Goal: Task Accomplishment & Management: Use online tool/utility

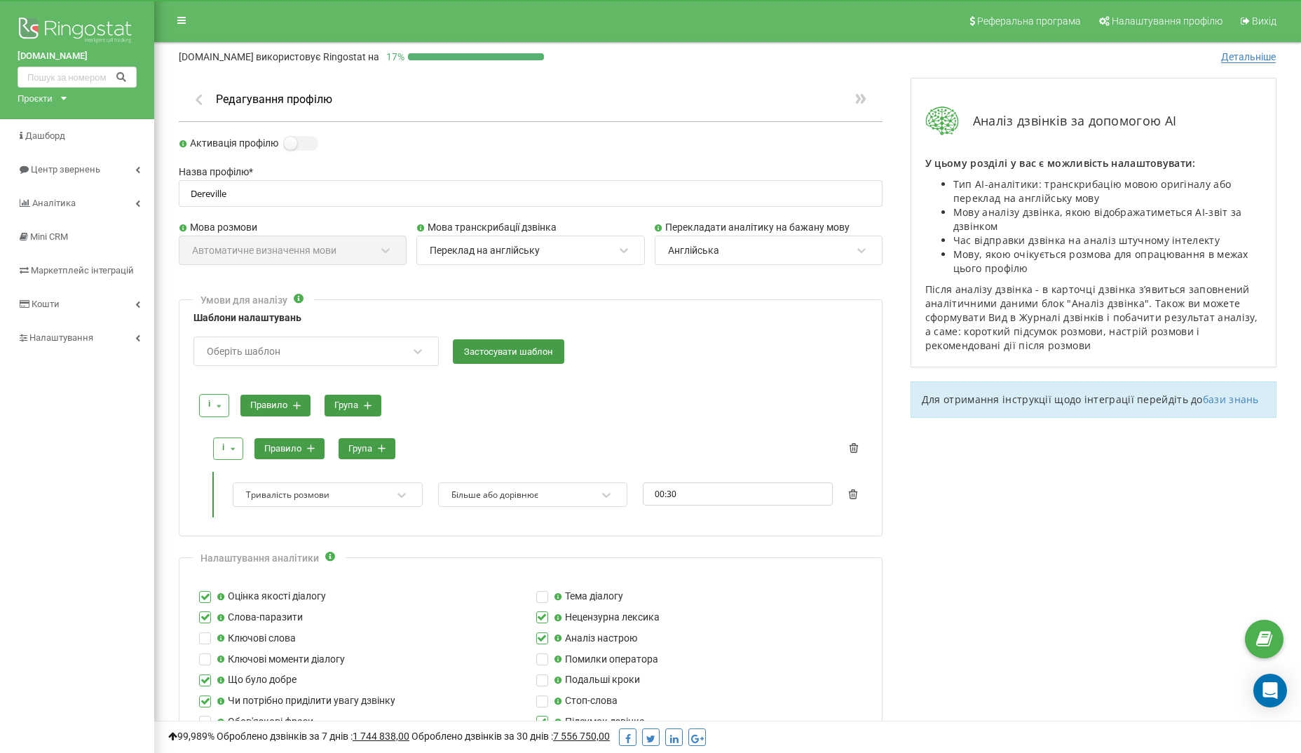
click at [572, 242] on div "Переклад на англійську" at bounding box center [521, 250] width 186 height 24
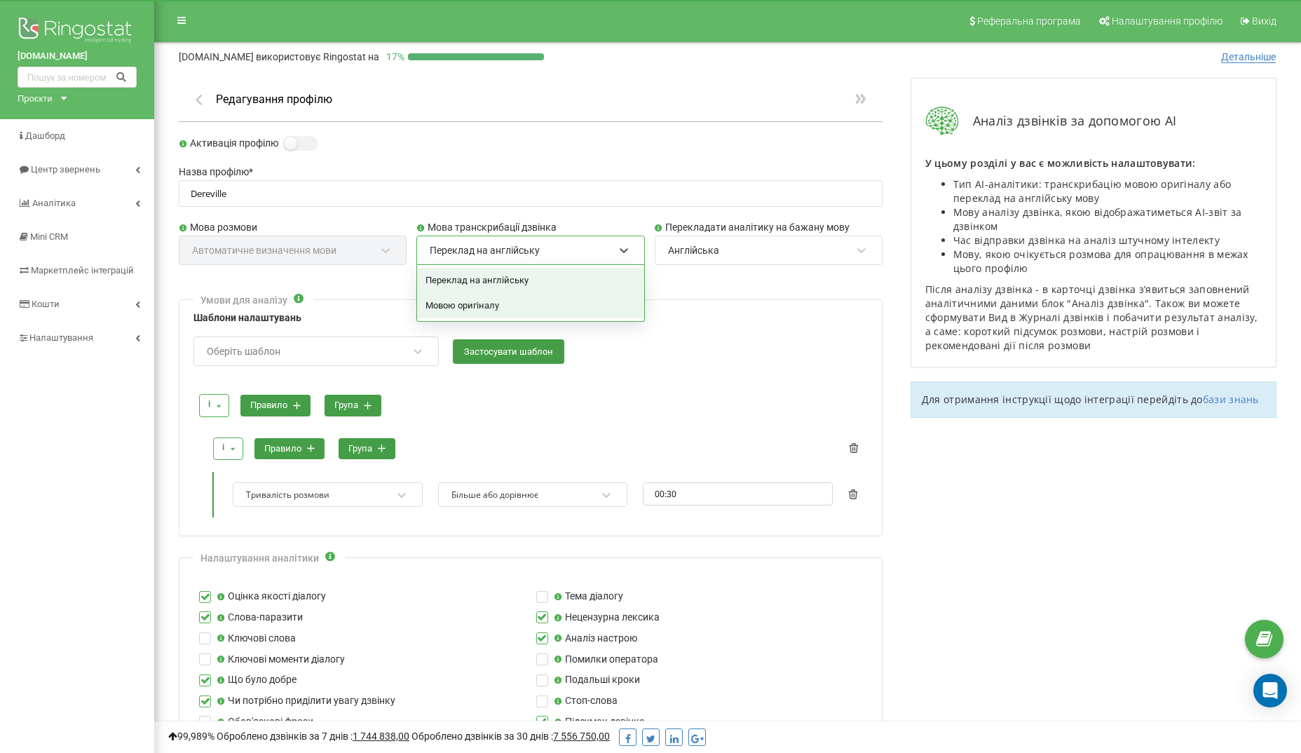
click at [518, 297] on div "Мовою оригіналу" at bounding box center [530, 305] width 226 height 25
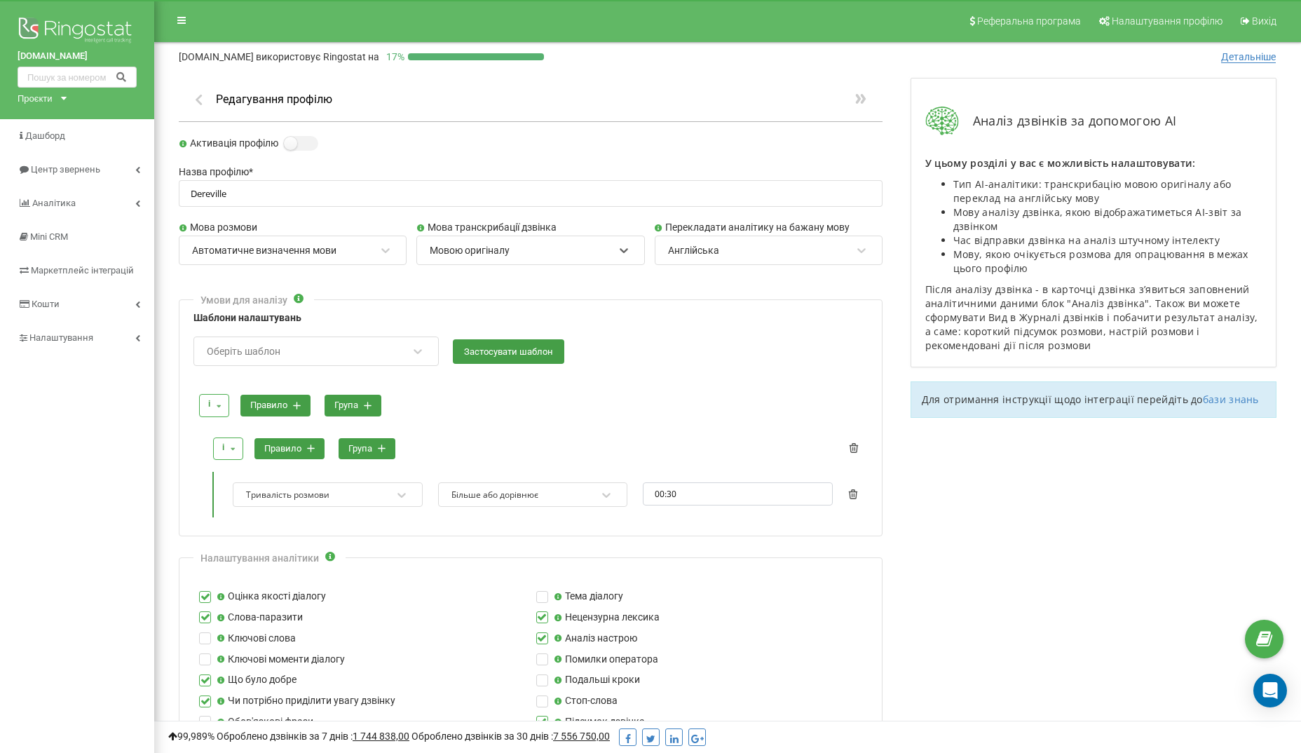
click at [765, 253] on div "Англійська" at bounding box center [760, 250] width 186 height 24
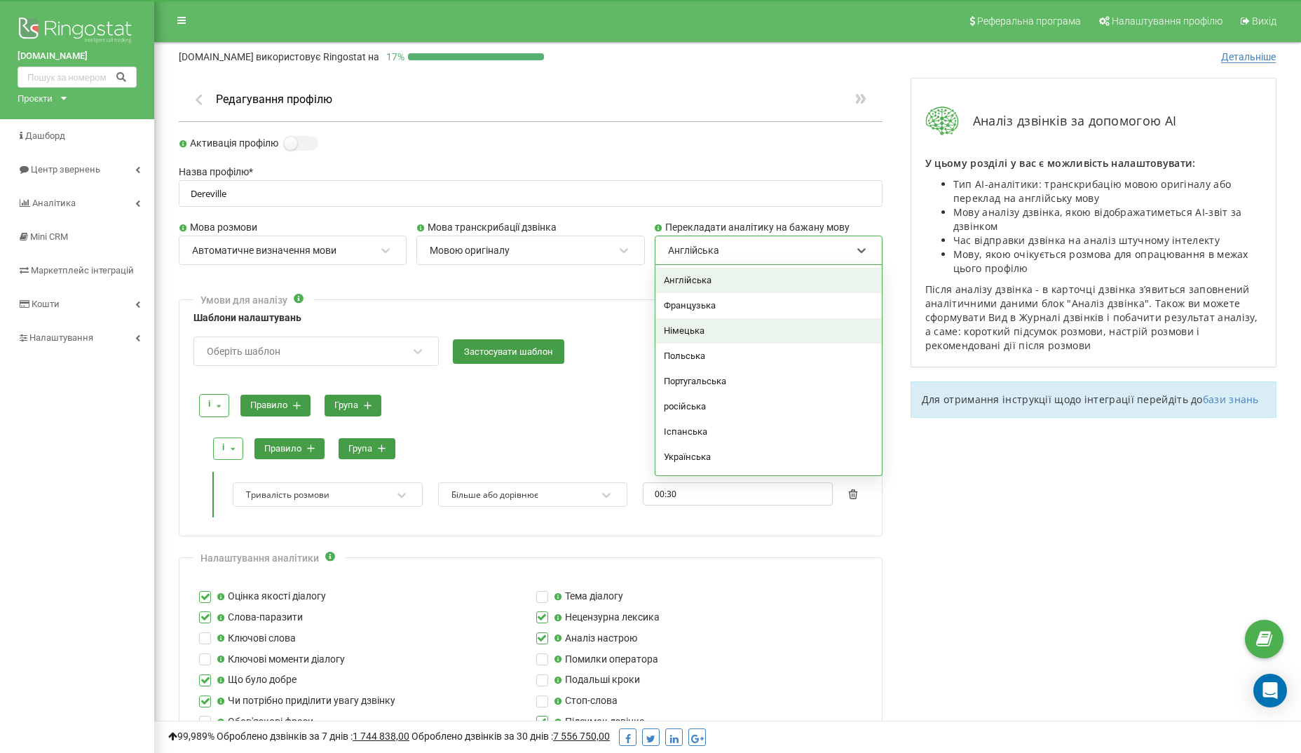
scroll to position [22, 0]
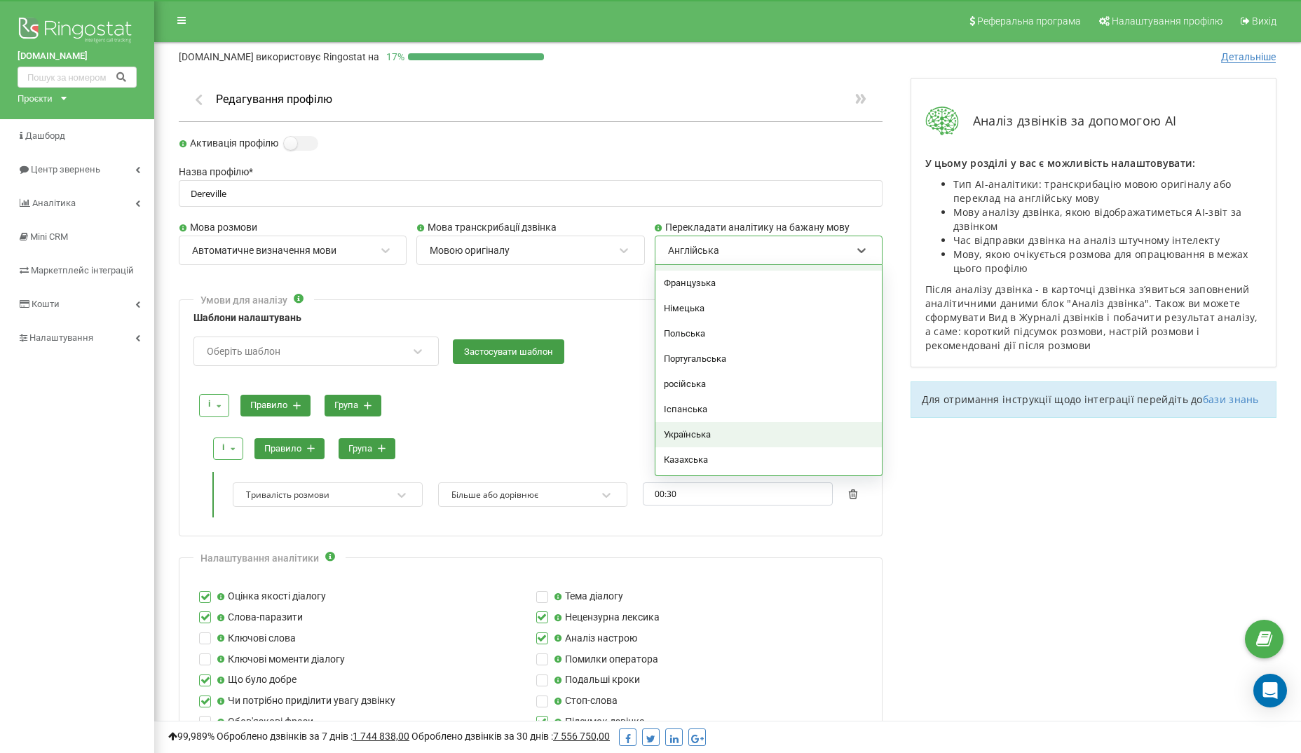
click at [710, 428] on div "Українська" at bounding box center [768, 434] width 226 height 25
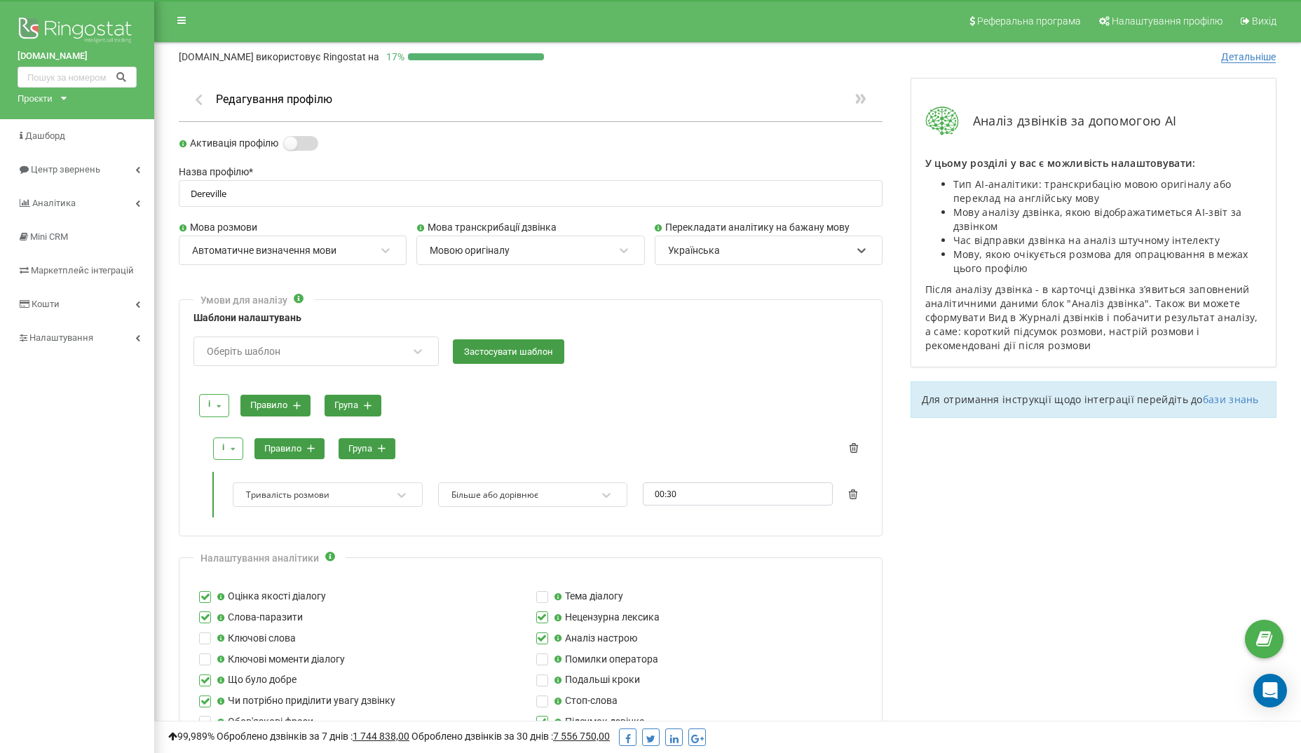
click at [293, 137] on label at bounding box center [290, 136] width 12 height 1
click at [0, 0] on input "Активація профілю" at bounding box center [0, 0] width 0 height 0
click at [214, 396] on icon at bounding box center [219, 406] width 18 height 22
click at [229, 375] on div at bounding box center [533, 380] width 670 height 13
click at [257, 341] on div "Оберіть шаблон" at bounding box center [306, 351] width 203 height 24
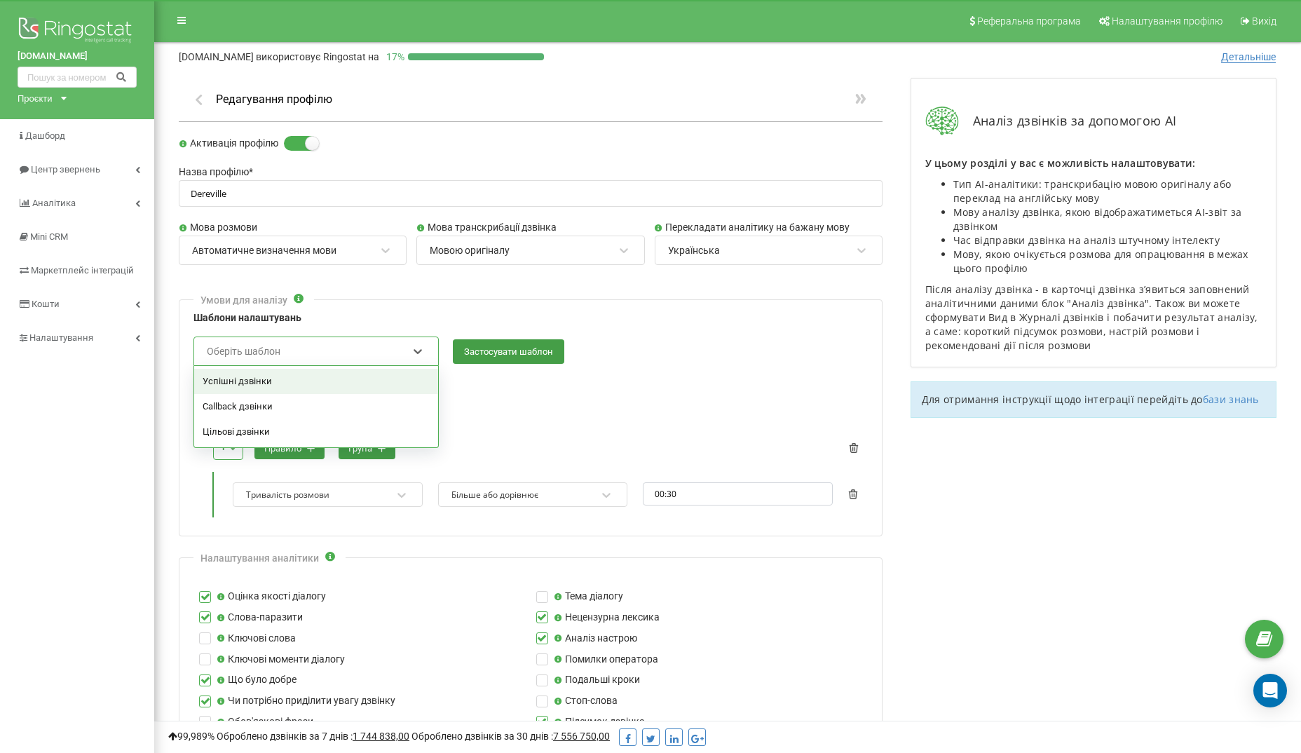
click at [250, 376] on div "Успішні дзвінки" at bounding box center [316, 381] width 244 height 25
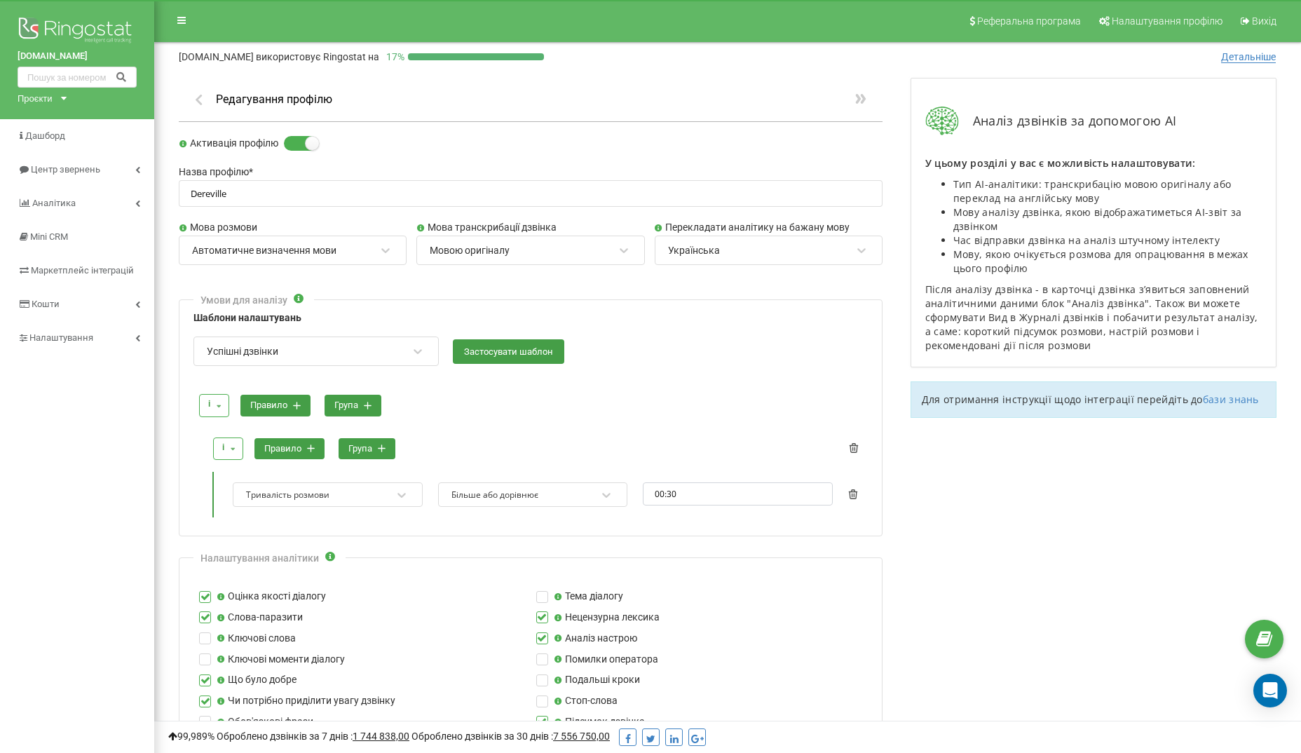
click at [859, 488] on div "Тривалість розмови Більше або дорівнює 00:30" at bounding box center [544, 495] width 645 height 46
click at [854, 491] on icon at bounding box center [852, 494] width 9 height 10
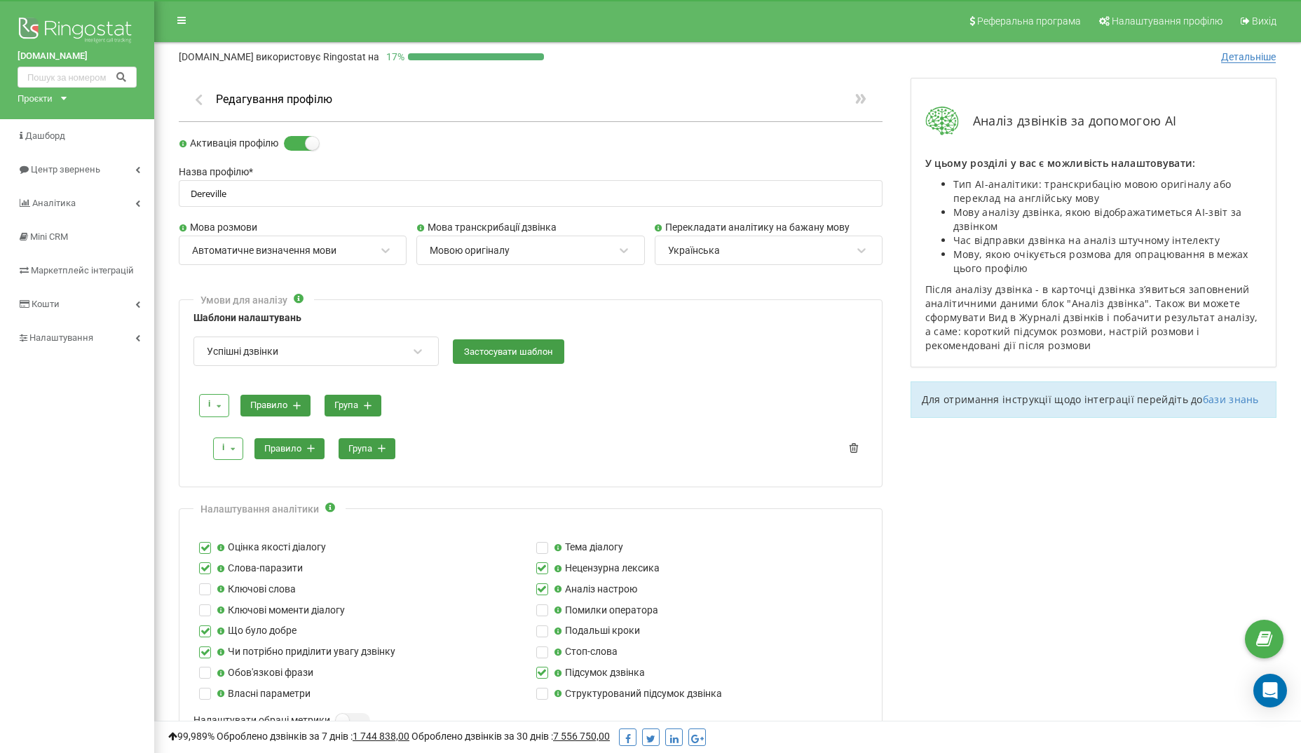
click at [859, 443] on div "і і або правило група" at bounding box center [537, 448] width 659 height 39
click at [857, 443] on icon at bounding box center [854, 448] width 9 height 10
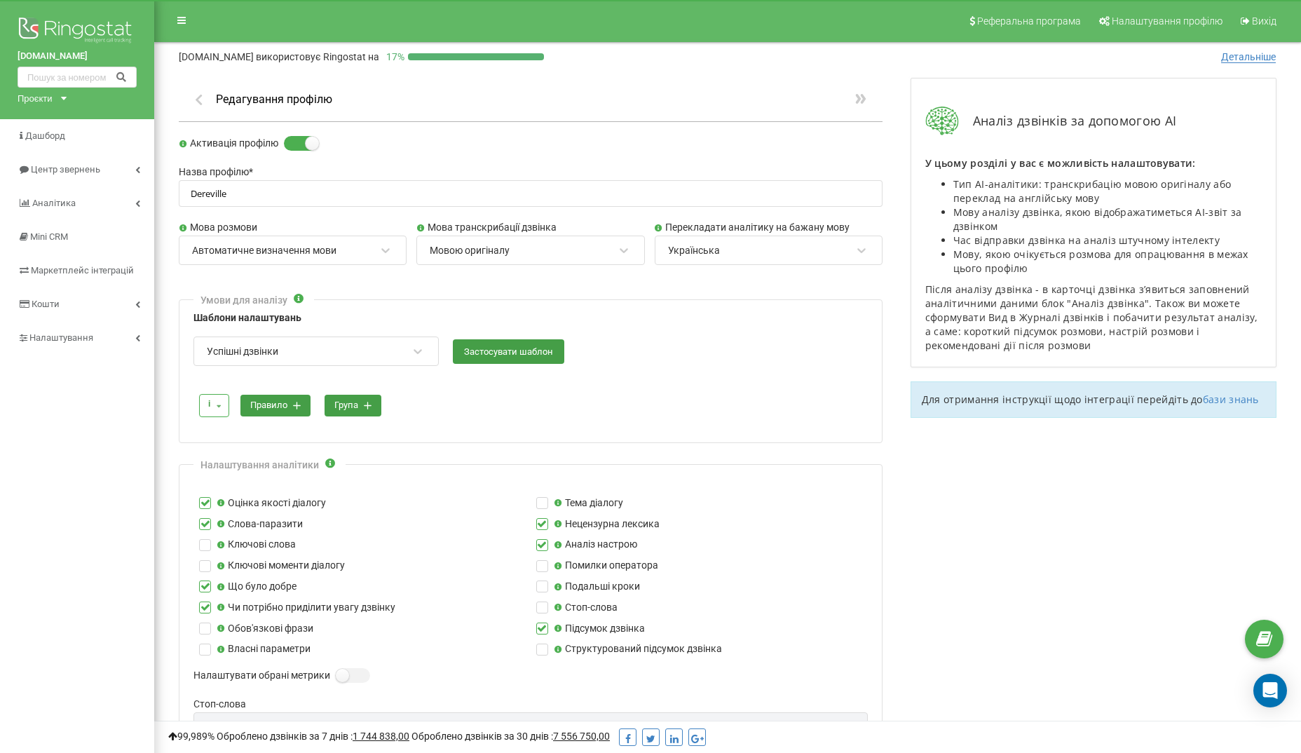
click at [216, 399] on icon at bounding box center [219, 406] width 18 height 22
click at [214, 422] on div "і" at bounding box center [219, 428] width 39 height 25
click at [277, 401] on button "правило" at bounding box center [275, 406] width 70 height 22
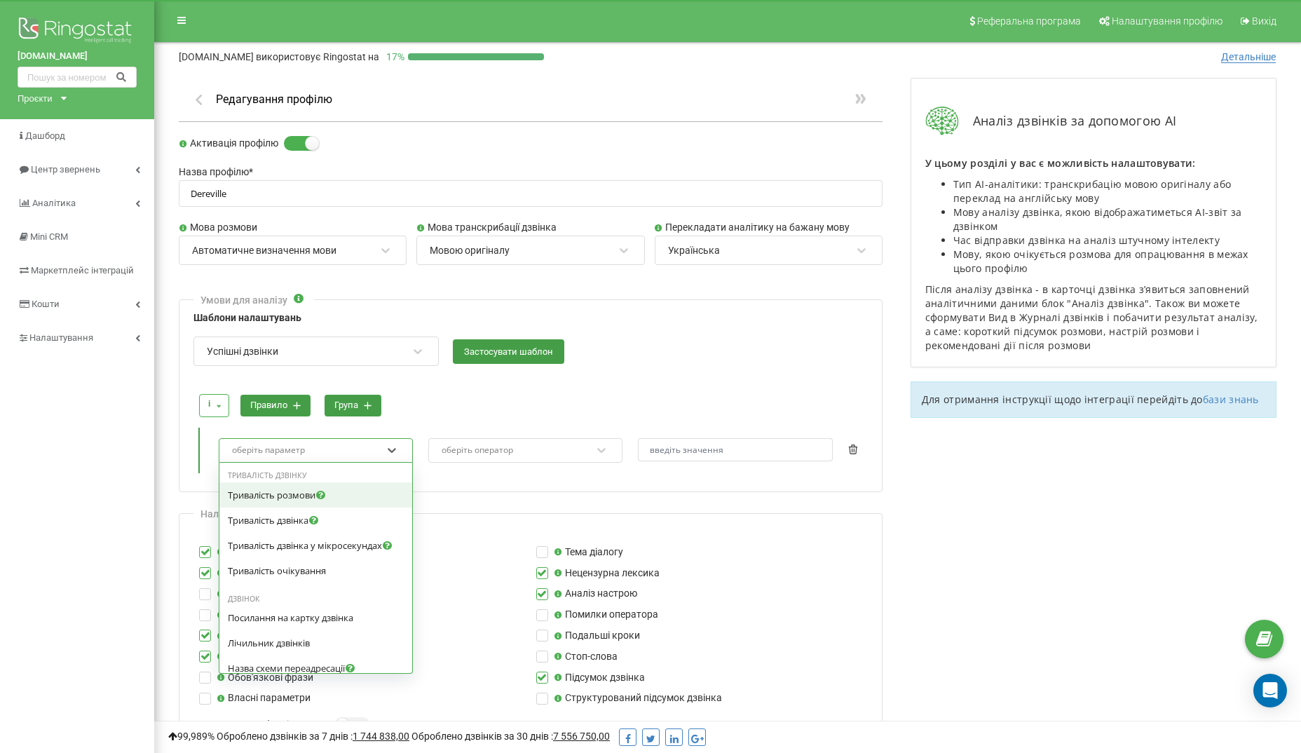
click at [283, 446] on div "оберіть параметр" at bounding box center [268, 450] width 73 height 8
click at [290, 522] on span "Лічильник дзвінків" at bounding box center [269, 515] width 82 height 13
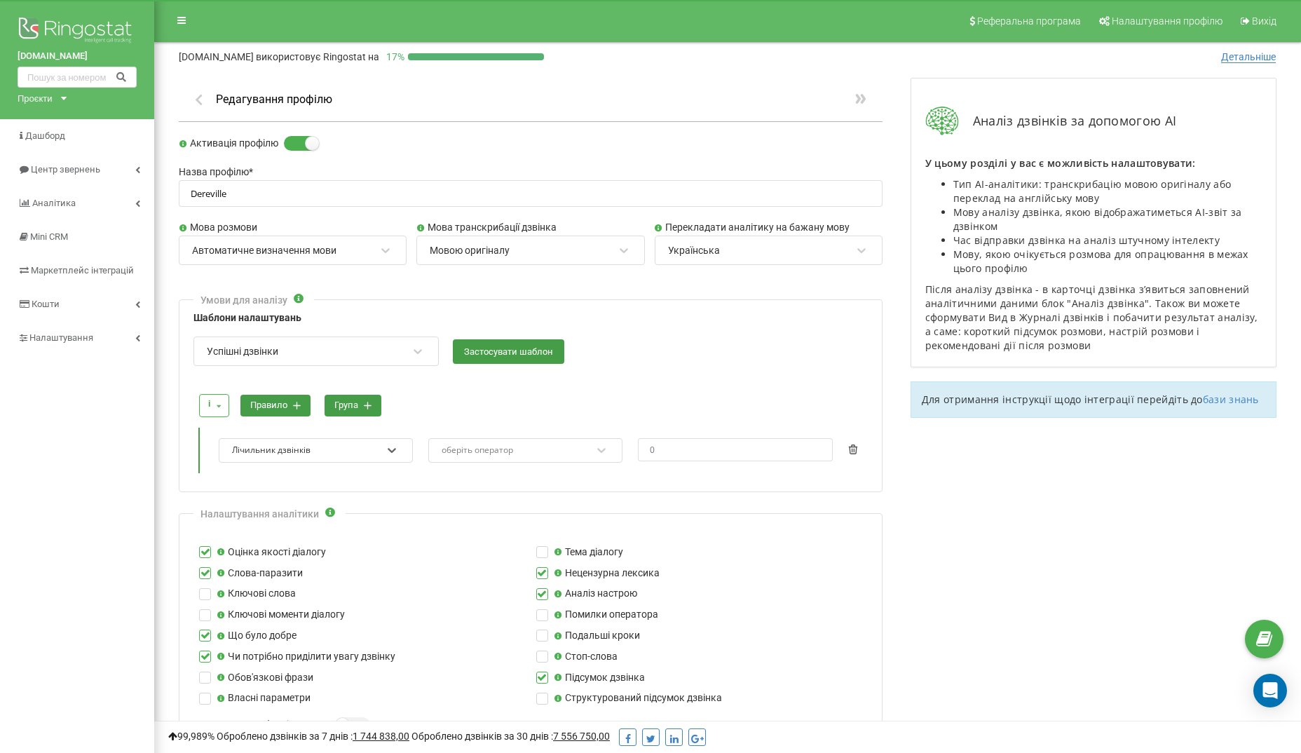
click at [520, 453] on div "оберіть оператор" at bounding box center [516, 450] width 152 height 19
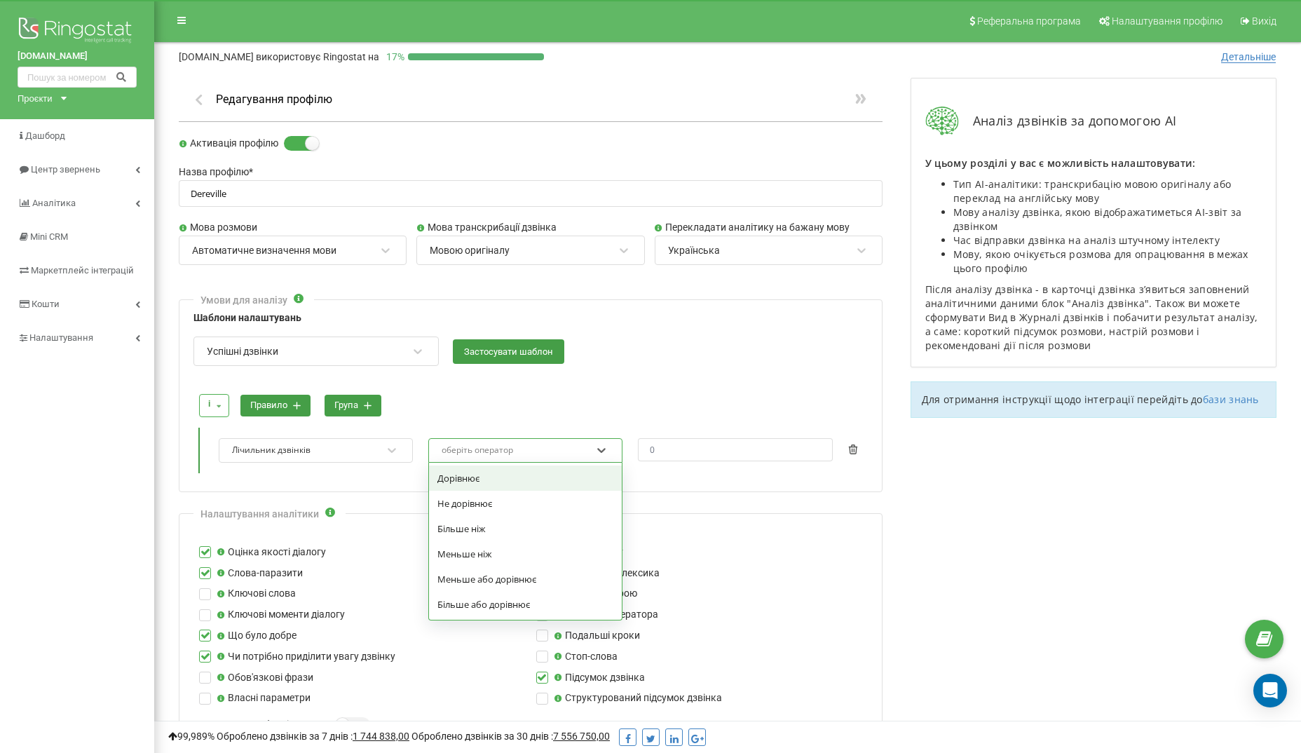
click at [499, 413] on div "і і або правило група" at bounding box center [530, 405] width 673 height 37
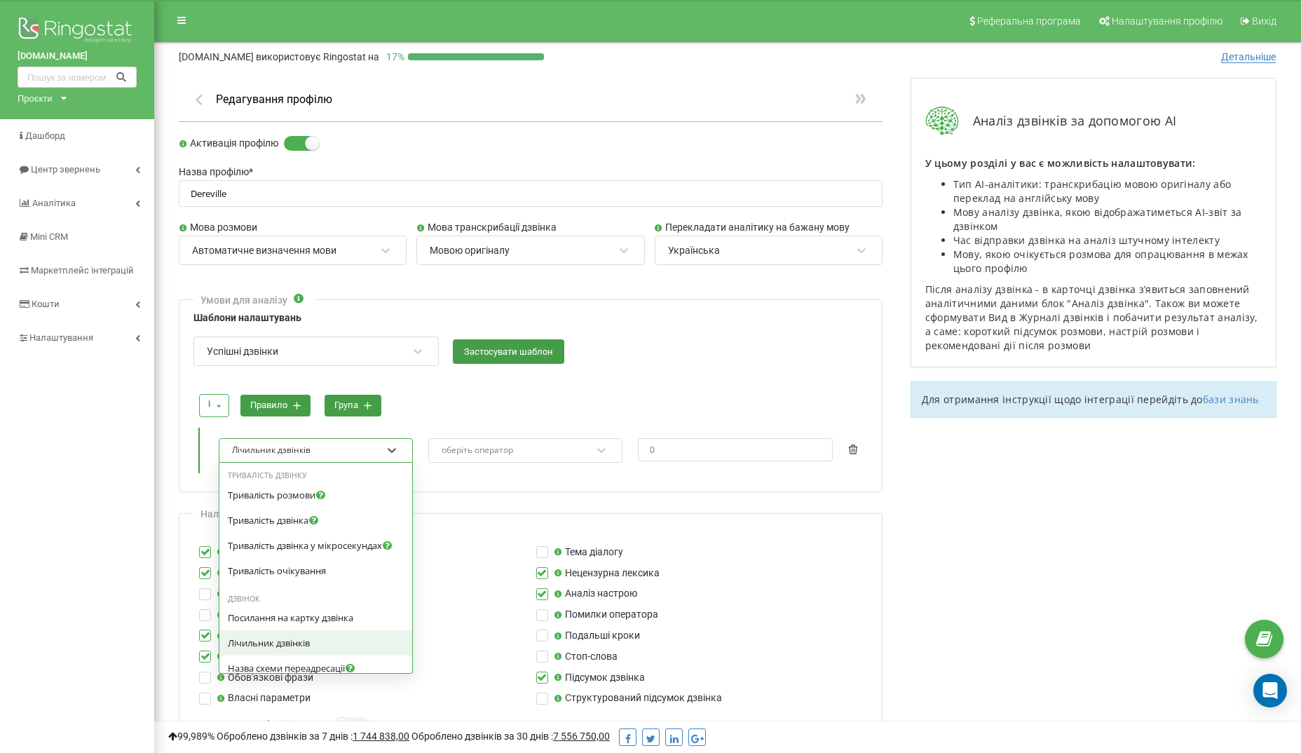
click at [380, 447] on div "Лічильник дзвінків" at bounding box center [307, 450] width 152 height 19
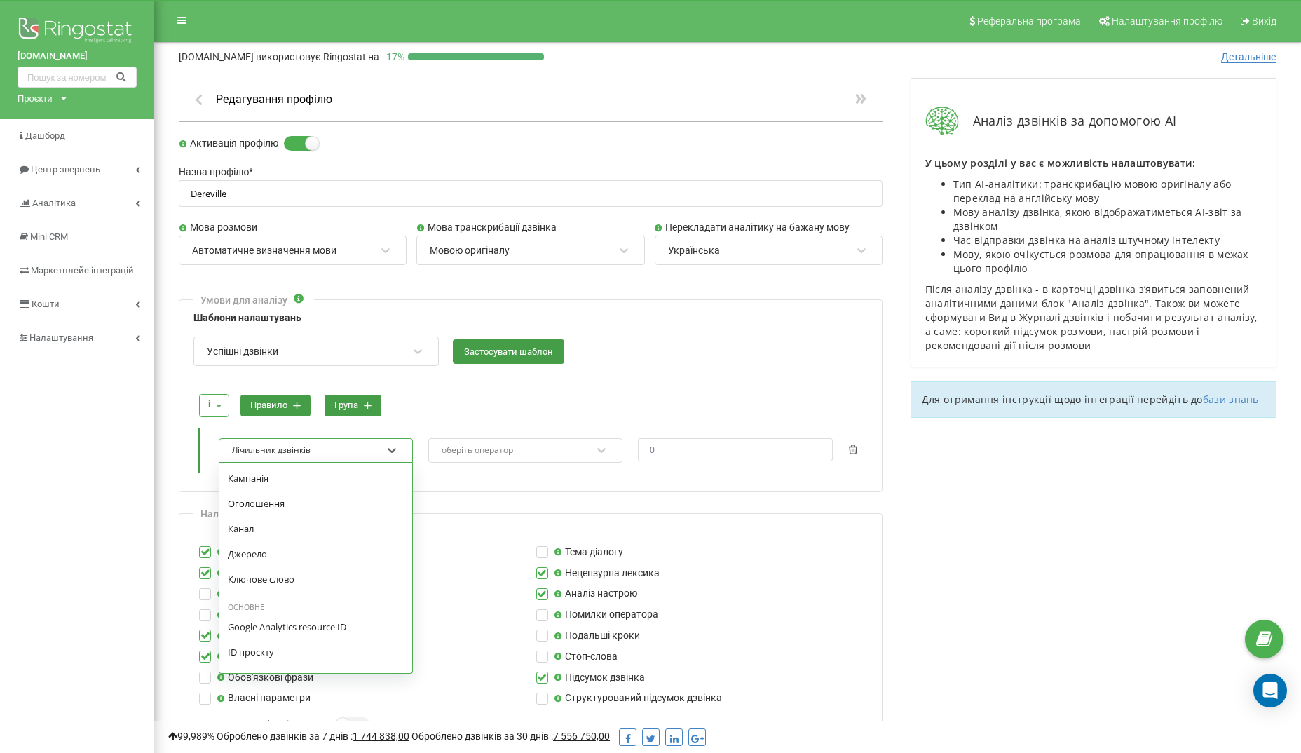
scroll to position [1108, 0]
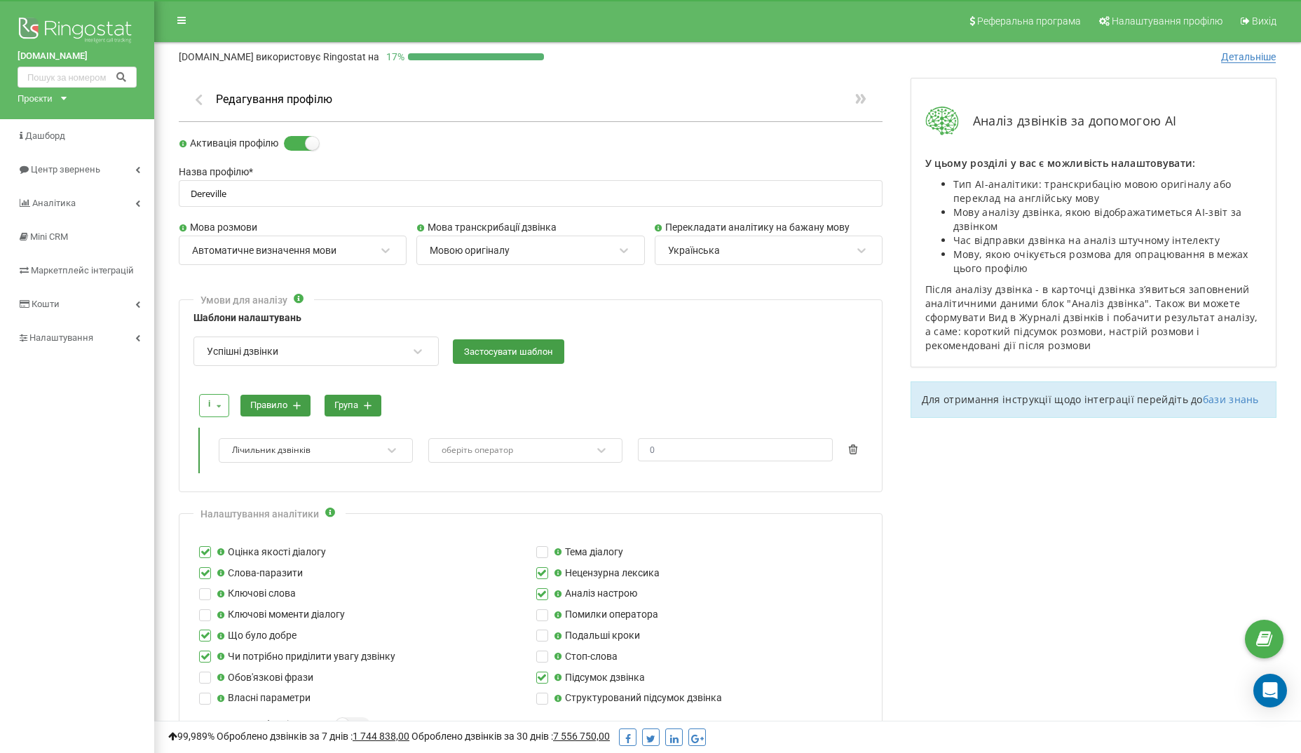
click at [465, 400] on div "і і або правило група" at bounding box center [530, 405] width 673 height 37
click at [855, 444] on icon at bounding box center [852, 449] width 9 height 10
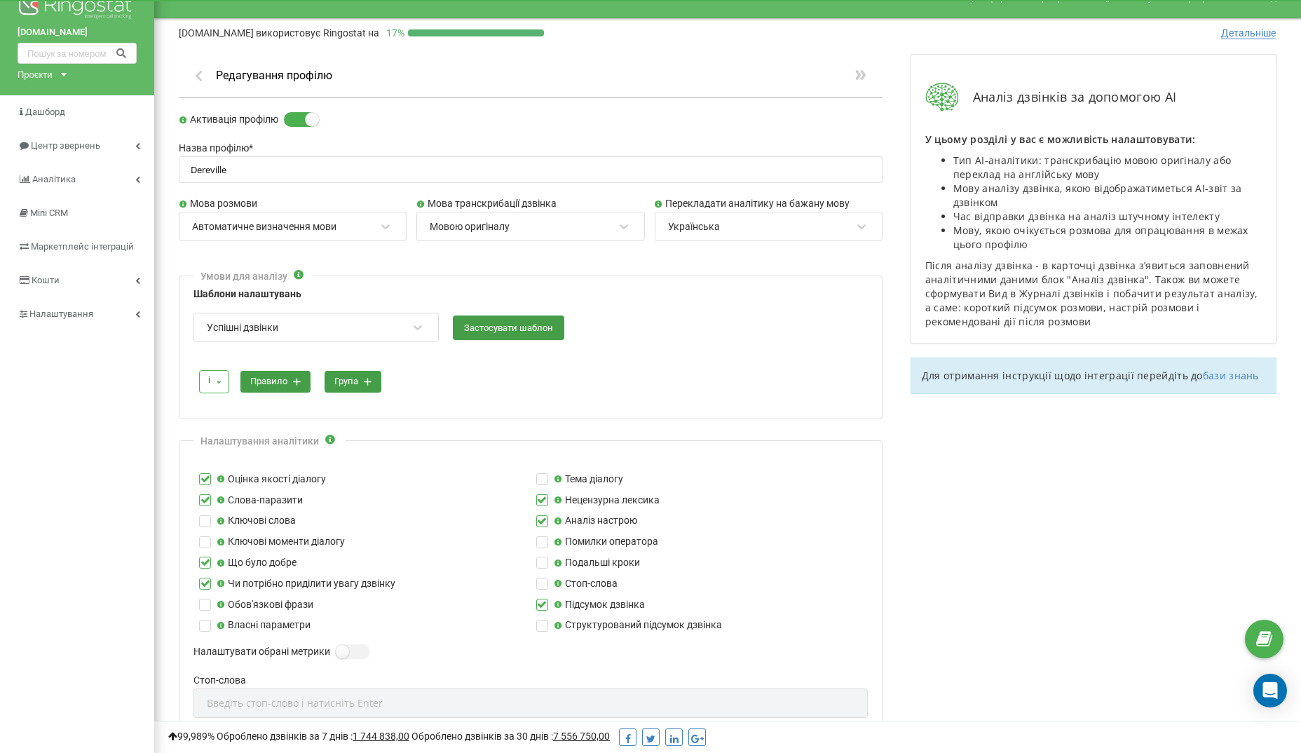
scroll to position [29, 0]
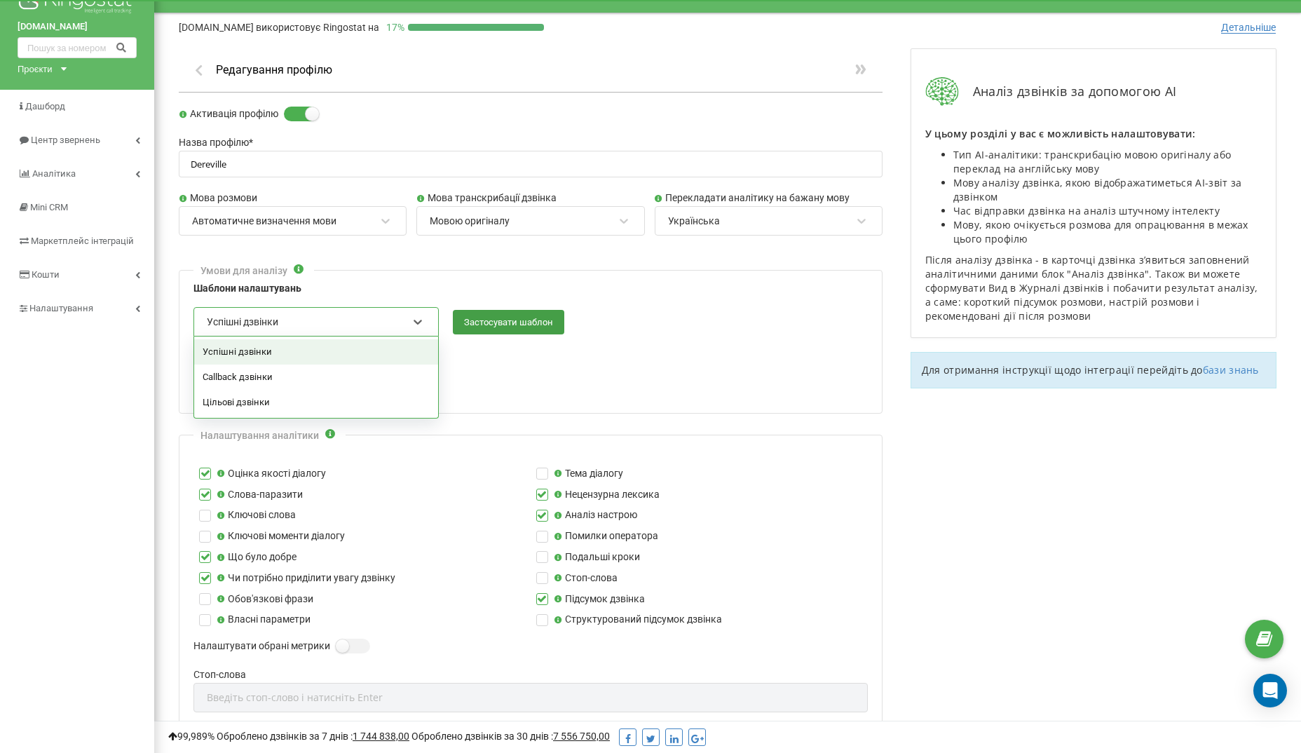
click at [399, 315] on div "Успішні дзвінки" at bounding box center [306, 322] width 203 height 24
click at [522, 374] on div "і і або правило група" at bounding box center [530, 376] width 673 height 37
